Goal: Check status: Check status

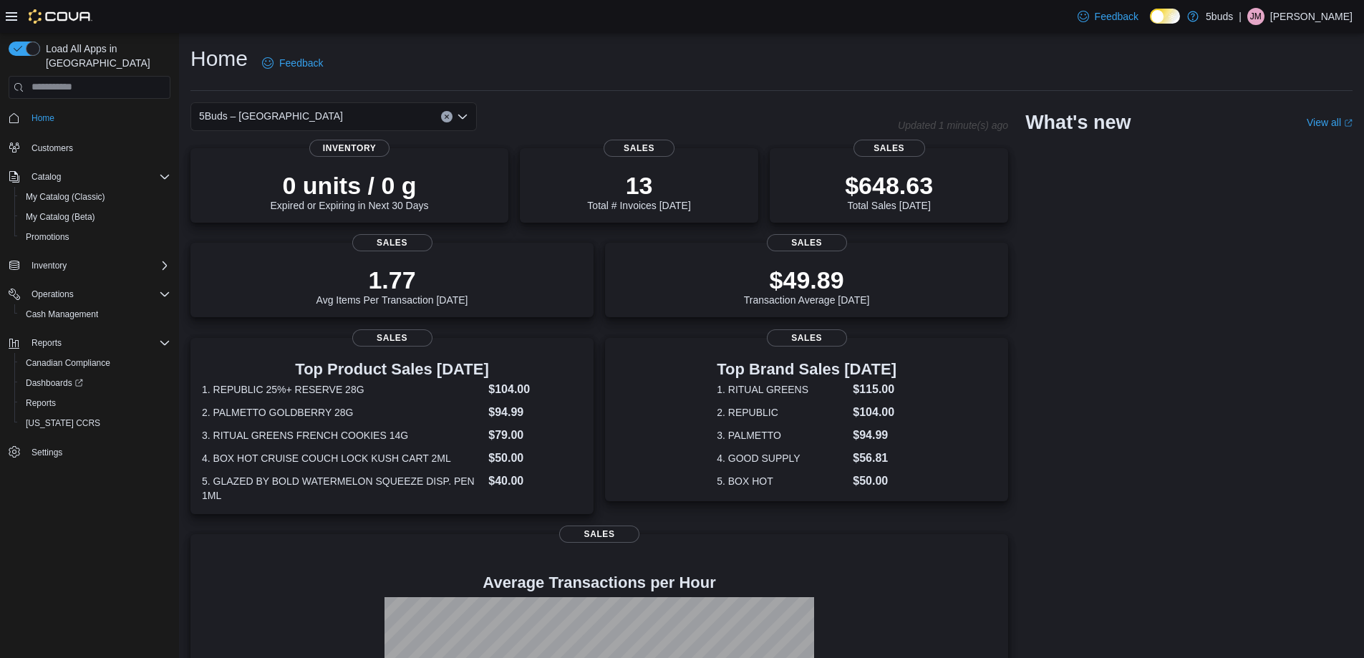
click at [1168, 397] on div "5Buds – [GEOGRAPHIC_DATA] Updated 1 minute(s) ago 0 units / 0 g Expired or Expi…" at bounding box center [771, 464] width 1162 height 724
